Goal: Navigation & Orientation: Find specific page/section

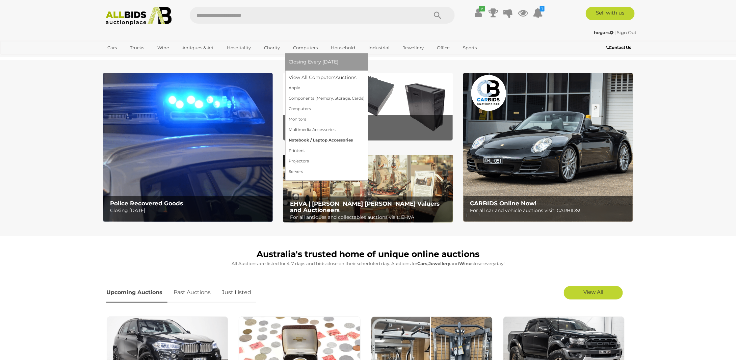
click at [309, 139] on link "Notebook / Laptop Accessories" at bounding box center [326, 140] width 76 height 10
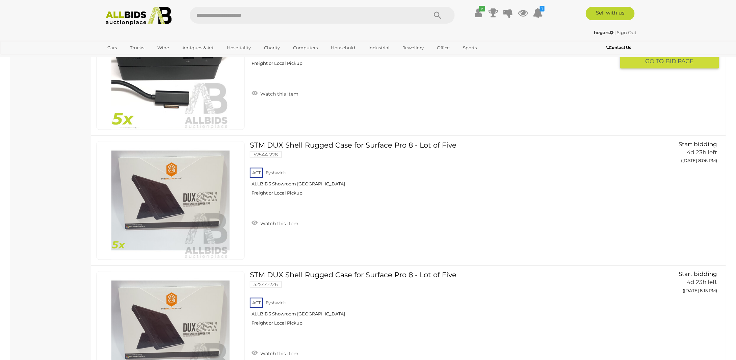
scroll to position [403, 0]
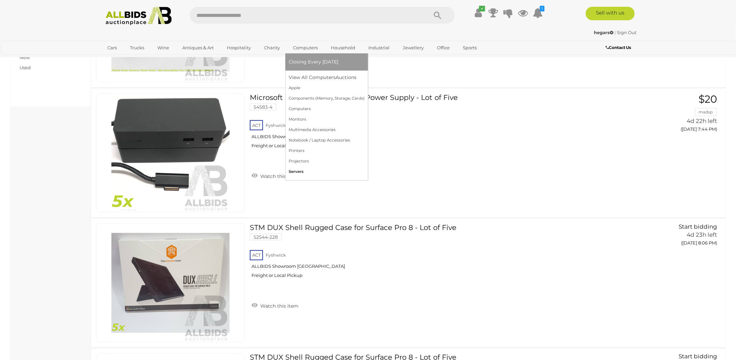
click at [307, 168] on link "Servers" at bounding box center [326, 171] width 76 height 10
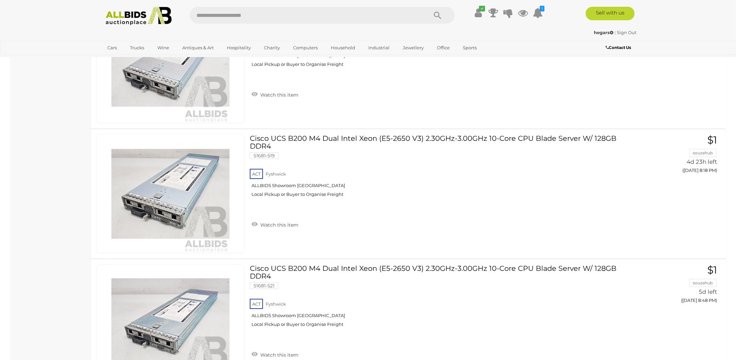
scroll to position [937, 0]
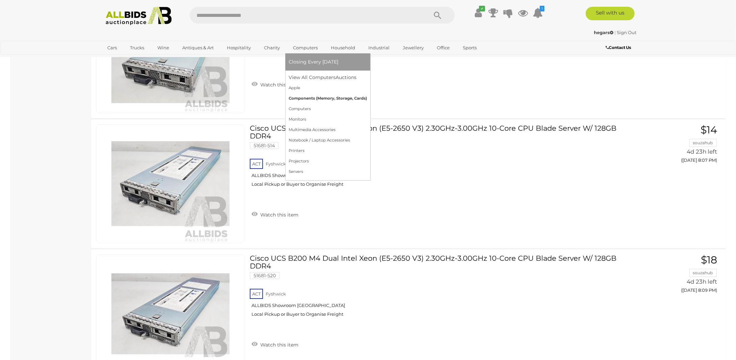
click at [308, 98] on link "Components (Memory, Storage, Cards)" at bounding box center [327, 98] width 78 height 10
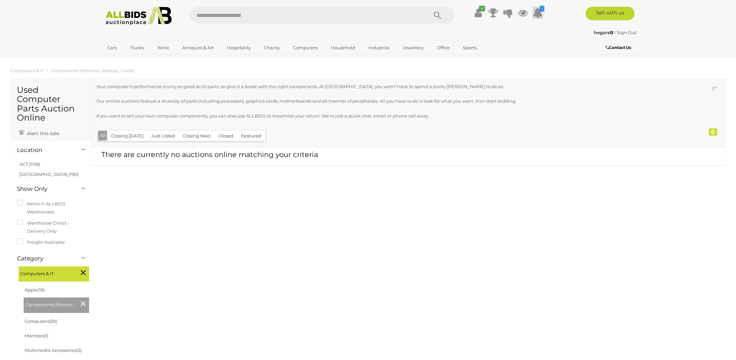
click at [537, 14] on icon at bounding box center [537, 13] width 10 height 12
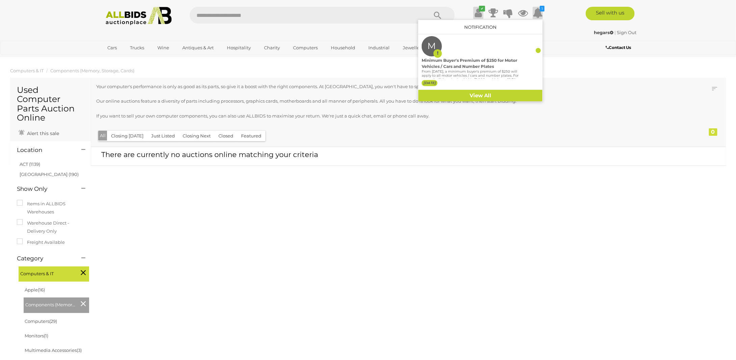
click at [479, 11] on icon at bounding box center [478, 13] width 7 height 12
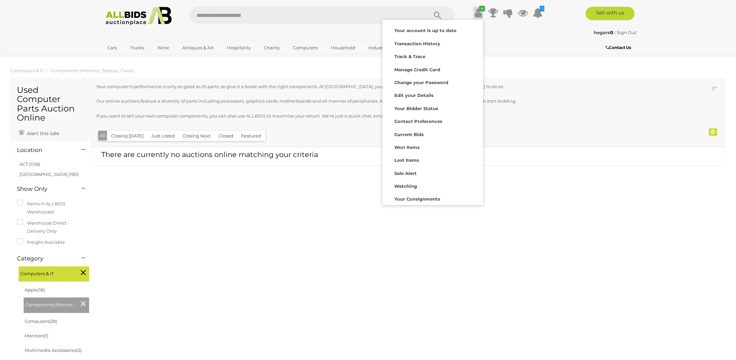
click at [520, 77] on div "Used Computer Parts Auction Online Alert this sale Location" at bounding box center [367, 288] width 725 height 422
